Goal: Find specific page/section: Find specific page/section

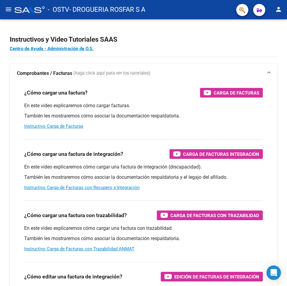
click at [8, 11] on mat-icon "menu" at bounding box center [8, 9] width 7 height 7
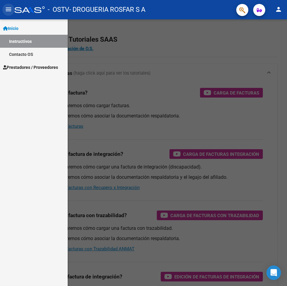
click at [8, 11] on mat-icon "menu" at bounding box center [8, 9] width 7 height 7
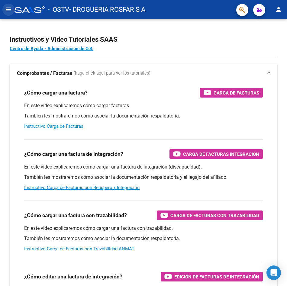
click at [7, 8] on mat-icon "menu" at bounding box center [8, 9] width 7 height 7
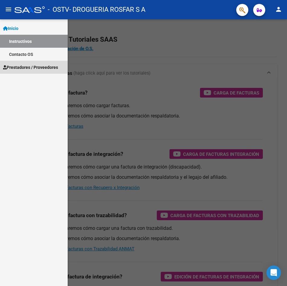
click at [27, 65] on span "Prestadores / Proveedores" at bounding box center [30, 67] width 55 height 7
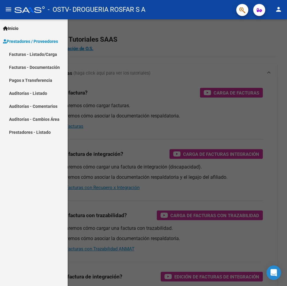
click at [29, 83] on link "Pagos x Transferencia" at bounding box center [34, 80] width 68 height 13
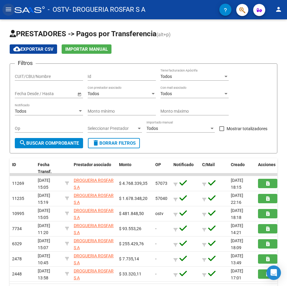
click at [11, 10] on mat-icon "menu" at bounding box center [8, 9] width 7 height 7
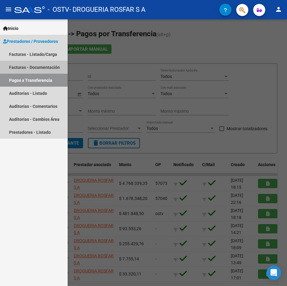
click at [26, 68] on link "Facturas - Documentación" at bounding box center [34, 67] width 68 height 13
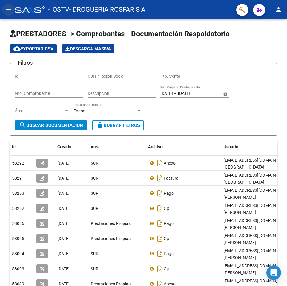
click at [7, 7] on mat-icon "menu" at bounding box center [8, 9] width 7 height 7
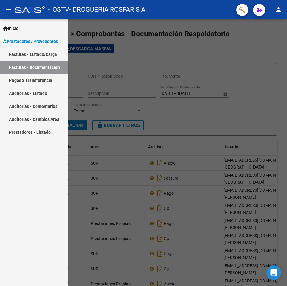
click at [29, 56] on link "Facturas - Listado/Carga" at bounding box center [34, 54] width 68 height 13
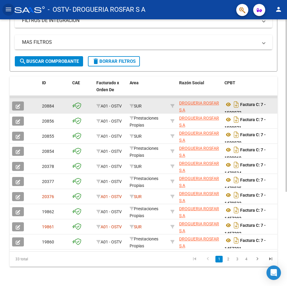
scroll to position [121, 0]
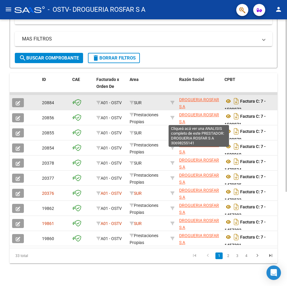
click at [199, 109] on span "DROGUERIA ROSFAR S A" at bounding box center [199, 103] width 40 height 12
